Goal: Find specific page/section: Find specific page/section

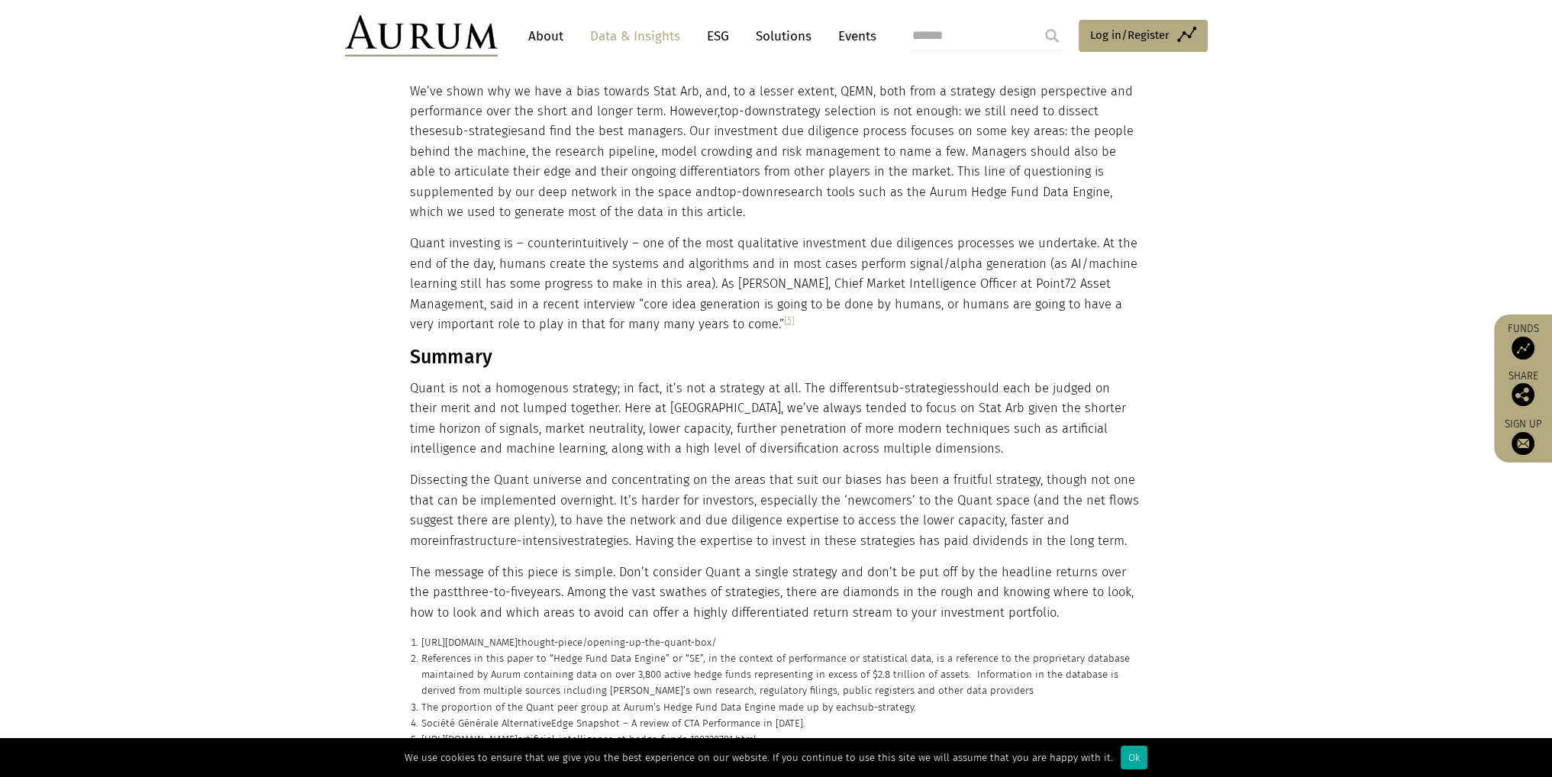
scroll to position [79, 0]
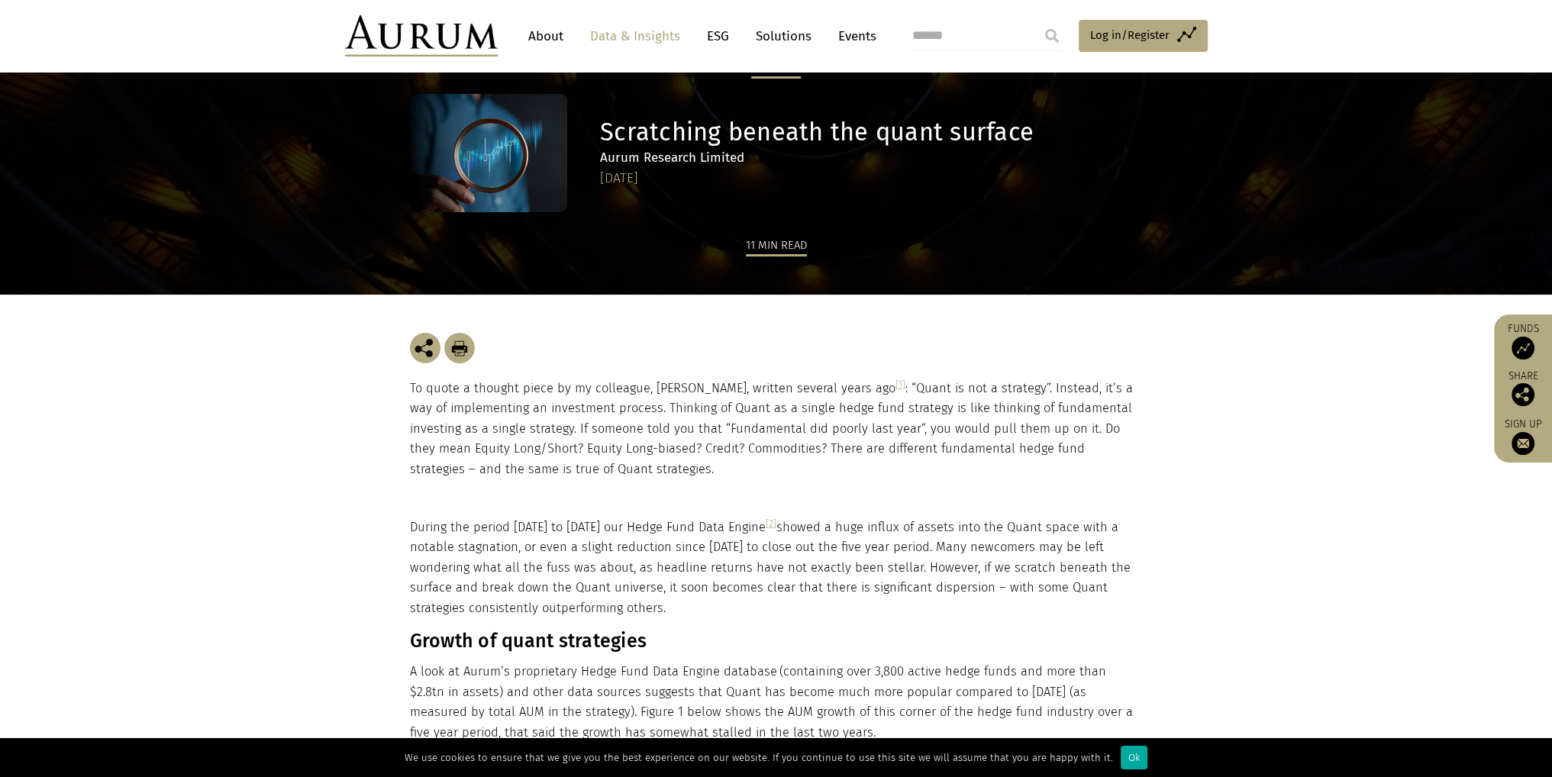
click at [697, 389] on p "To quote a thought piece by my colleague, [PERSON_NAME], written several years …" at bounding box center [776, 429] width 733 height 101
drag, startPoint x: 653, startPoint y: 388, endPoint x: 712, endPoint y: 389, distance: 59.5
click at [712, 389] on p "To quote a thought piece by my colleague, [PERSON_NAME], written several years …" at bounding box center [776, 429] width 733 height 101
click at [718, 389] on p "To quote a thought piece by my colleague, [PERSON_NAME], written several years …" at bounding box center [776, 429] width 733 height 101
drag, startPoint x: 649, startPoint y: 391, endPoint x: 727, endPoint y: 389, distance: 77.9
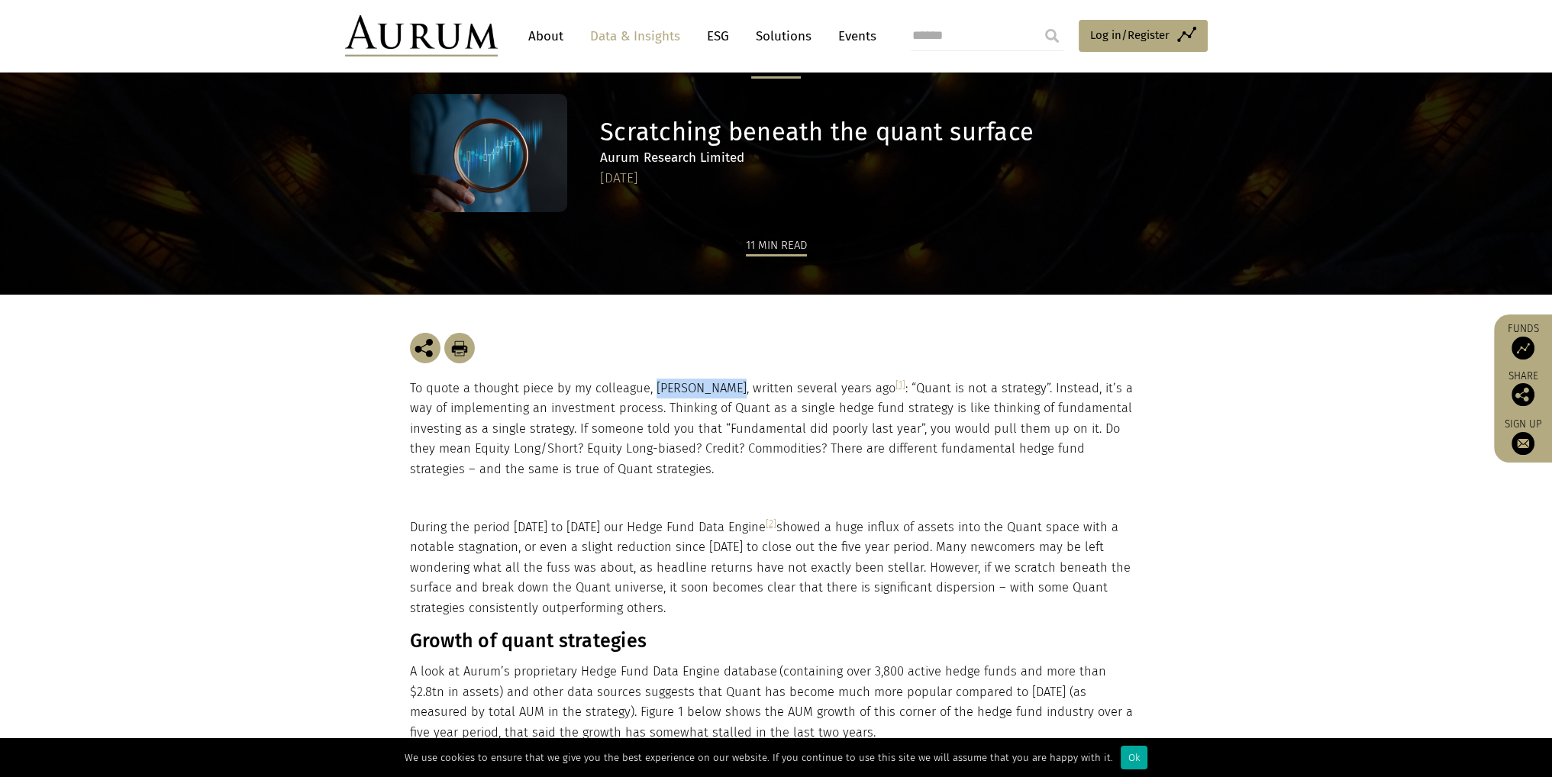
click at [727, 389] on p "To quote a thought piece by my colleague, [PERSON_NAME], written several years …" at bounding box center [776, 429] width 733 height 101
copy p "[PERSON_NAME]"
drag, startPoint x: 908, startPoint y: 32, endPoint x: 931, endPoint y: 28, distance: 23.2
click at [924, 31] on div "Access Funds Log in/Register Sign out Preferences" at bounding box center [1052, 35] width 308 height 41
click at [935, 27] on input "search" at bounding box center [987, 36] width 153 height 31
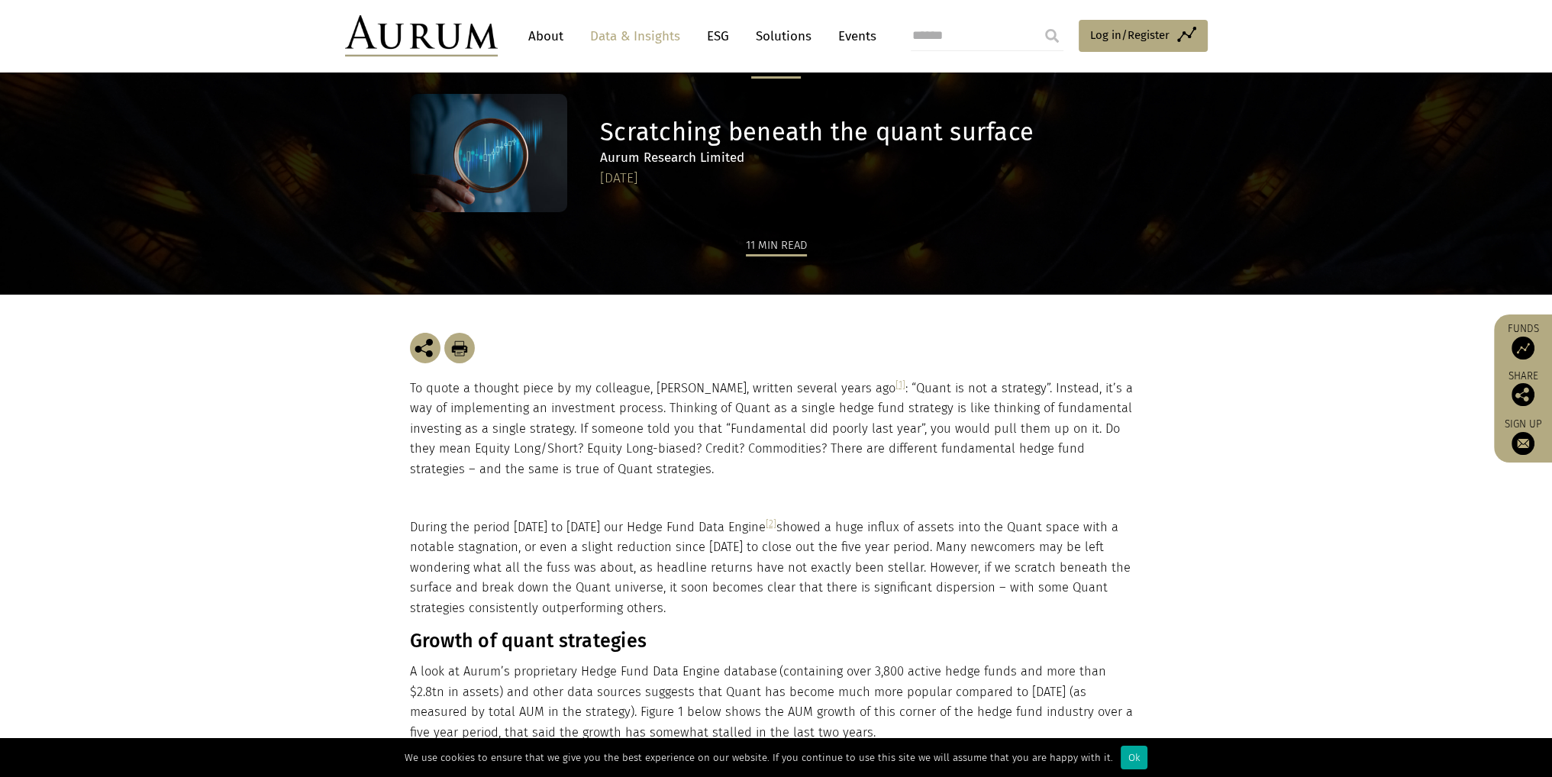
paste input "**********"
type input "**********"
click at [1037, 21] on input "submit" at bounding box center [1052, 36] width 31 height 31
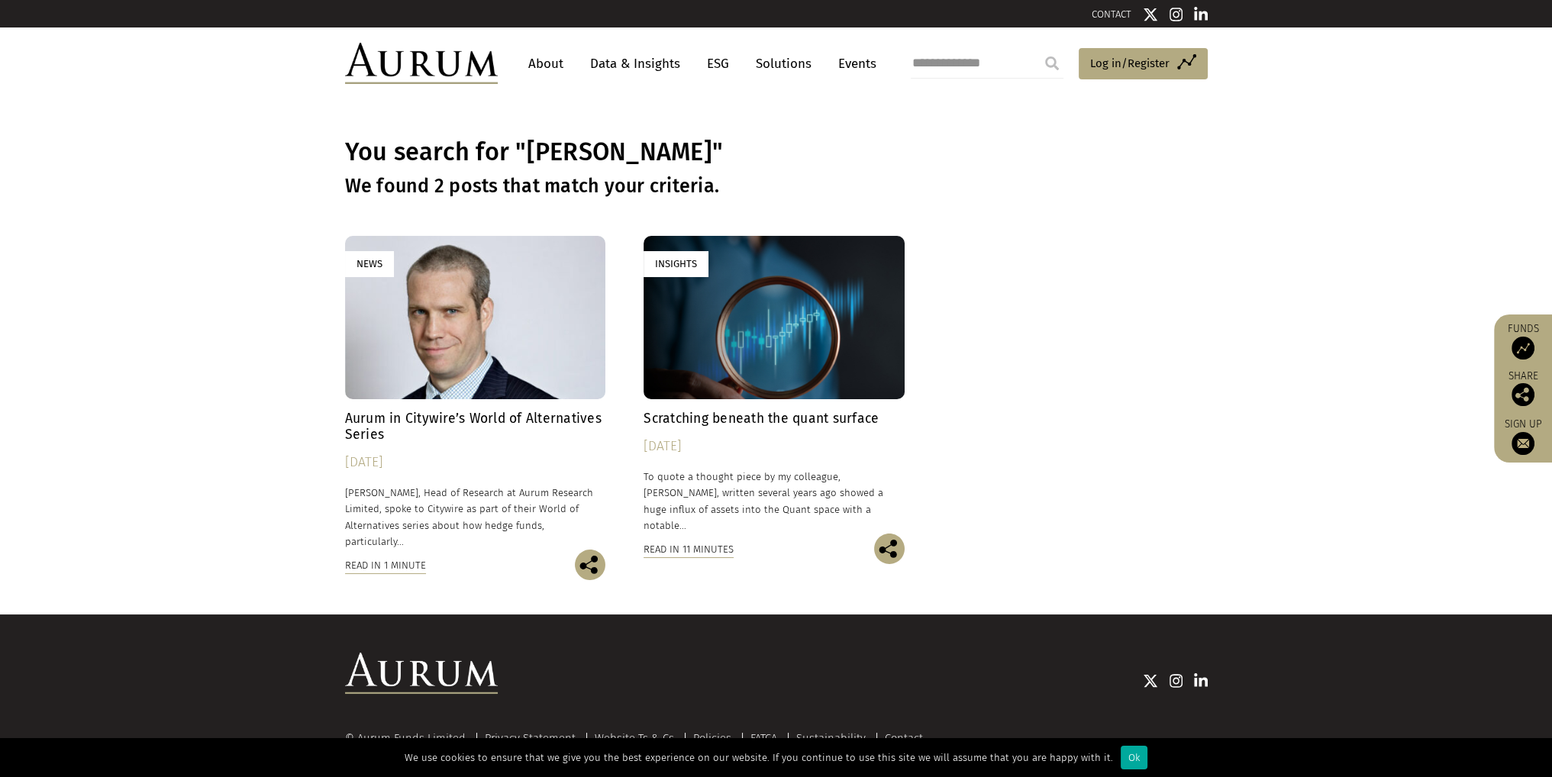
click at [553, 64] on link "About" at bounding box center [546, 64] width 50 height 28
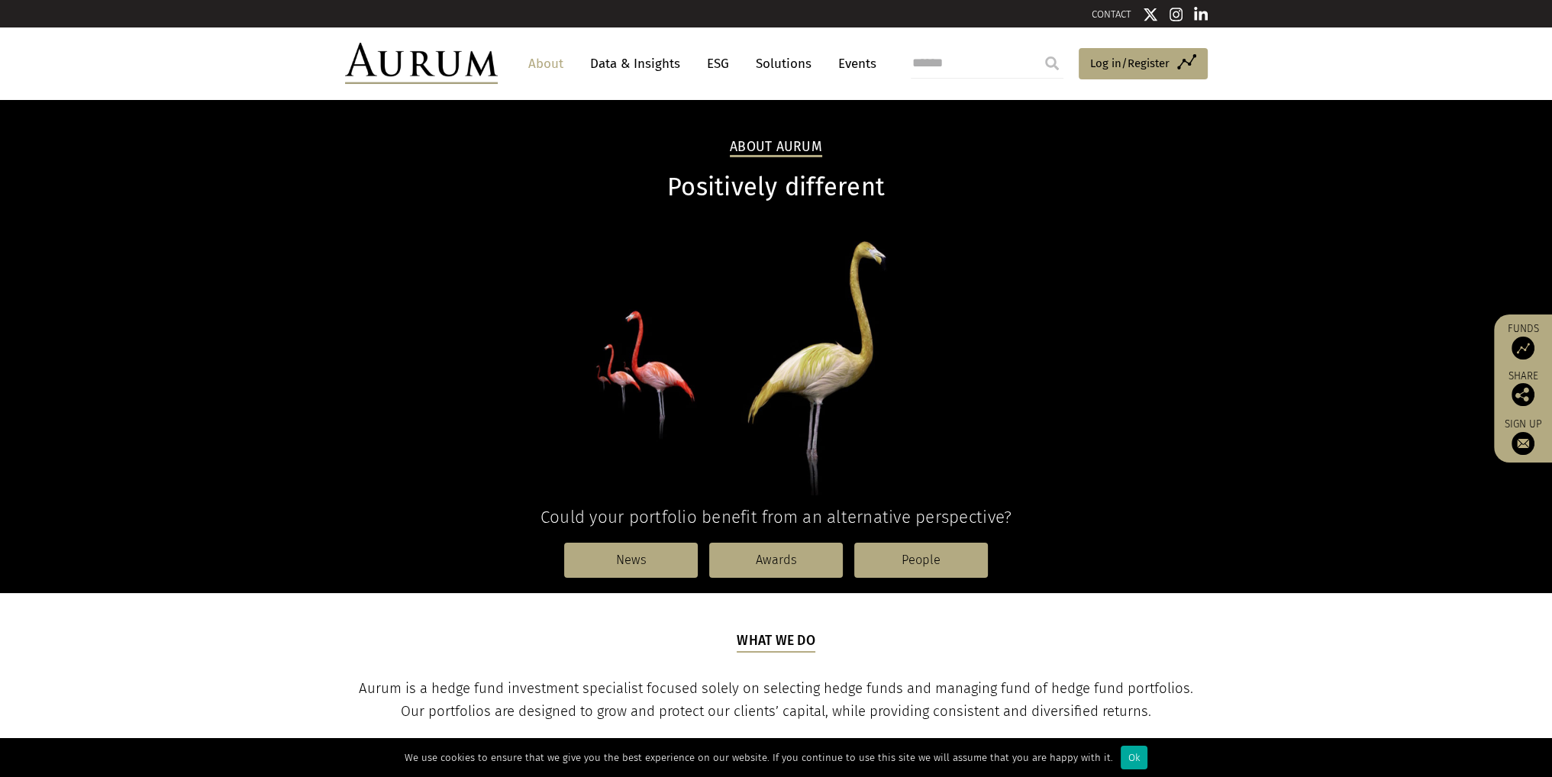
click at [923, 59] on input "search" at bounding box center [987, 63] width 153 height 31
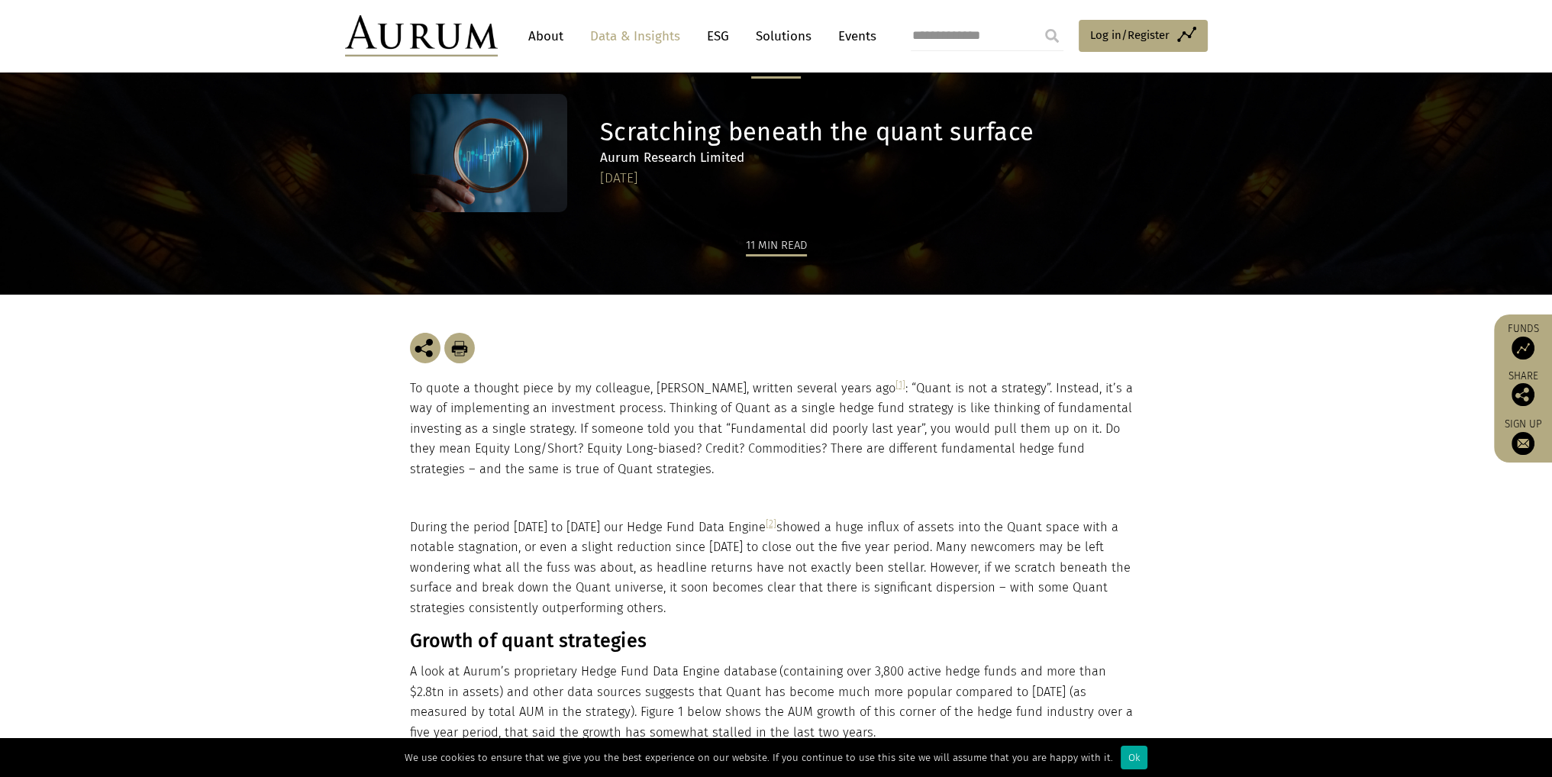
scroll to position [79, 0]
